Goal: Transaction & Acquisition: Purchase product/service

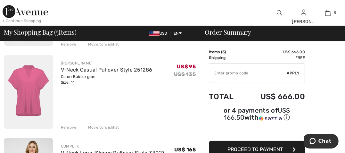
scroll to position [128, 0]
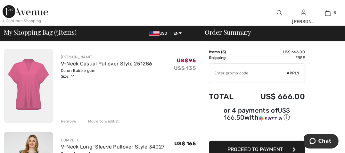
click at [73, 120] on div "Remove" at bounding box center [69, 121] width 16 height 6
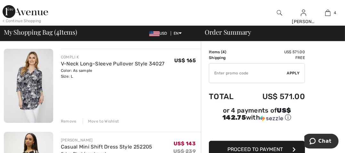
click at [64, 118] on div "Remove" at bounding box center [69, 121] width 16 height 6
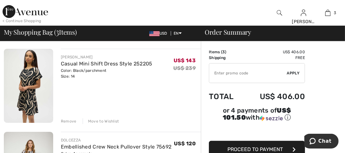
click at [32, 66] on img at bounding box center [28, 86] width 49 height 74
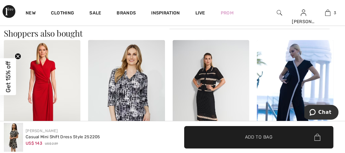
scroll to position [377, 0]
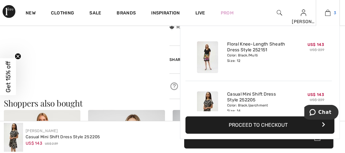
click at [328, 13] on img at bounding box center [327, 13] width 5 height 8
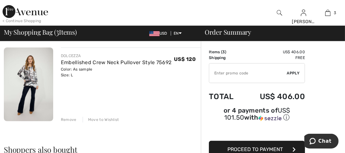
scroll to position [207, 0]
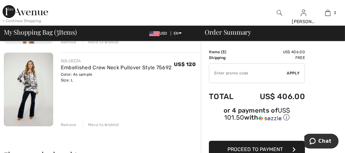
click at [68, 123] on div "Remove" at bounding box center [69, 125] width 16 height 6
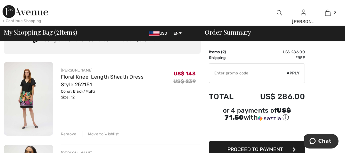
scroll to position [25, 0]
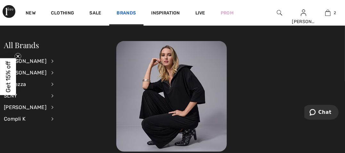
click at [123, 13] on link "Brands" at bounding box center [126, 13] width 19 height 7
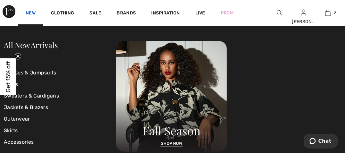
click at [30, 13] on link "New" at bounding box center [31, 13] width 10 height 7
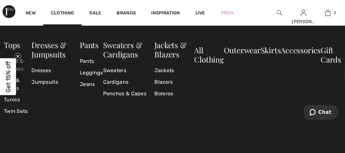
click at [22, 67] on link "Shirts & Blouses" at bounding box center [18, 64] width 28 height 19
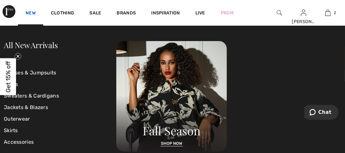
click at [28, 11] on link "New" at bounding box center [31, 13] width 10 height 7
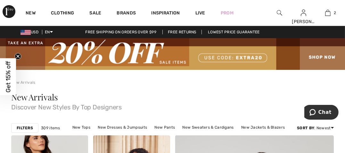
click at [19, 55] on icon "Close teaser" at bounding box center [18, 56] width 3 height 3
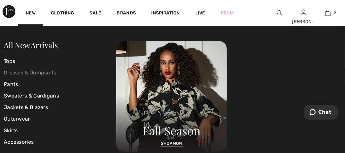
click at [16, 71] on link "Dresses & Jumpsuits" at bounding box center [60, 73] width 112 height 12
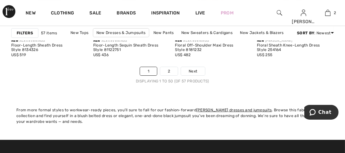
scroll to position [2373, 0]
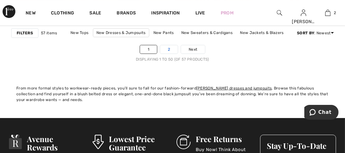
click at [168, 49] on link "2" at bounding box center [169, 49] width 18 height 8
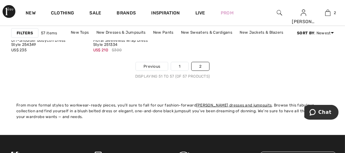
scroll to position [459, 0]
